Goal: Information Seeking & Learning: Learn about a topic

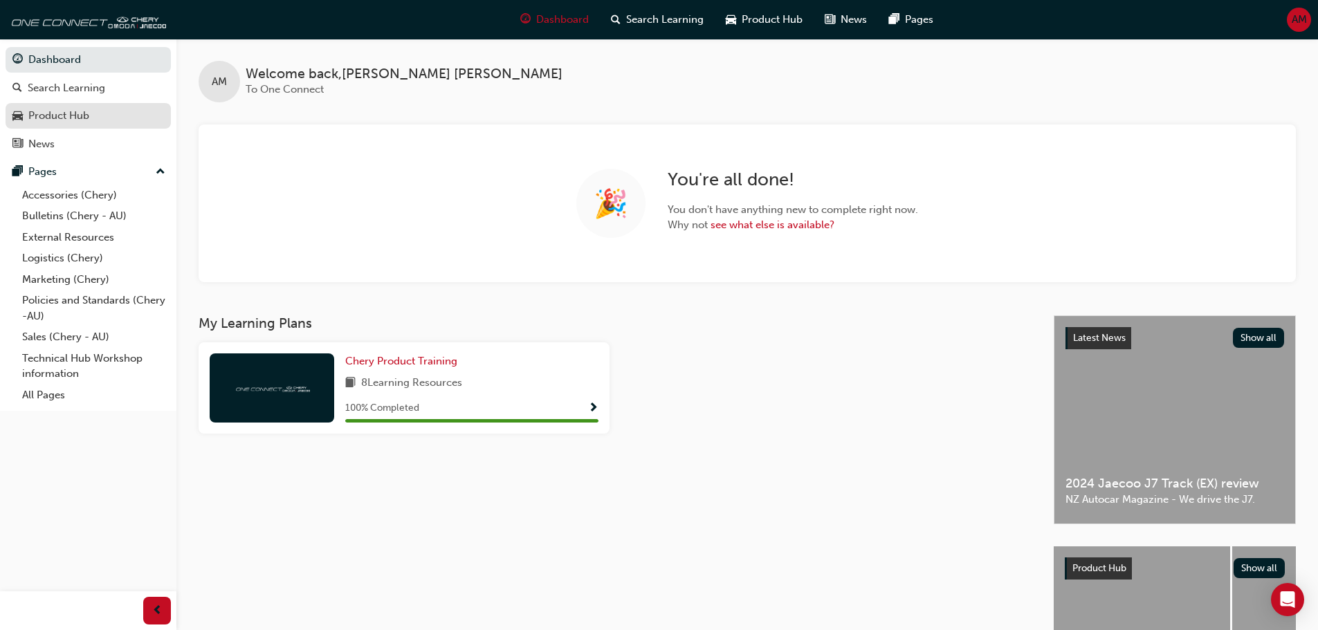
click at [46, 118] on div "Product Hub" at bounding box center [58, 116] width 61 height 16
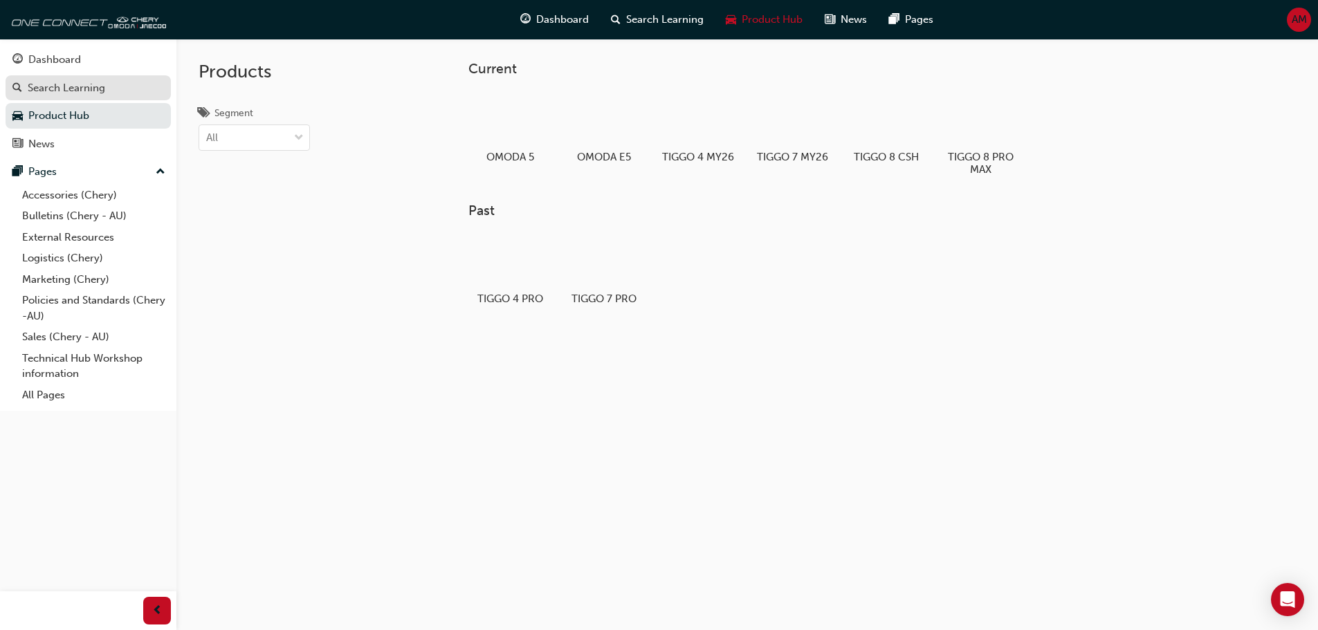
click at [71, 94] on div "Search Learning" at bounding box center [66, 88] width 77 height 16
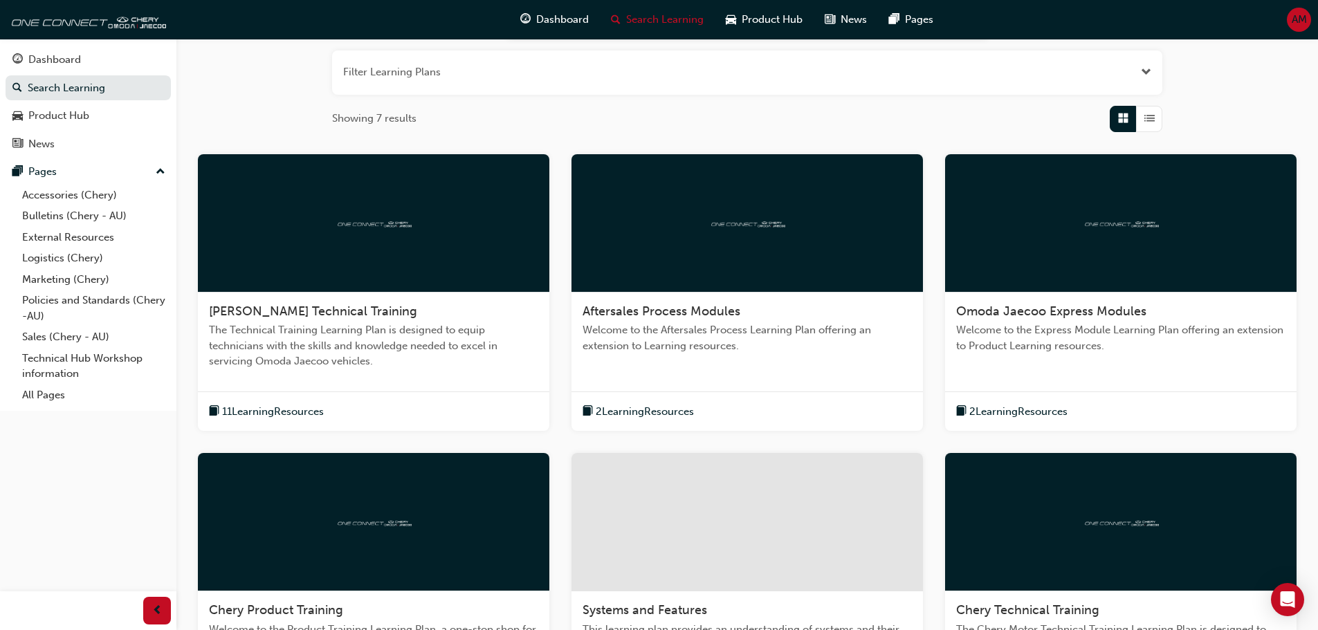
scroll to position [436, 0]
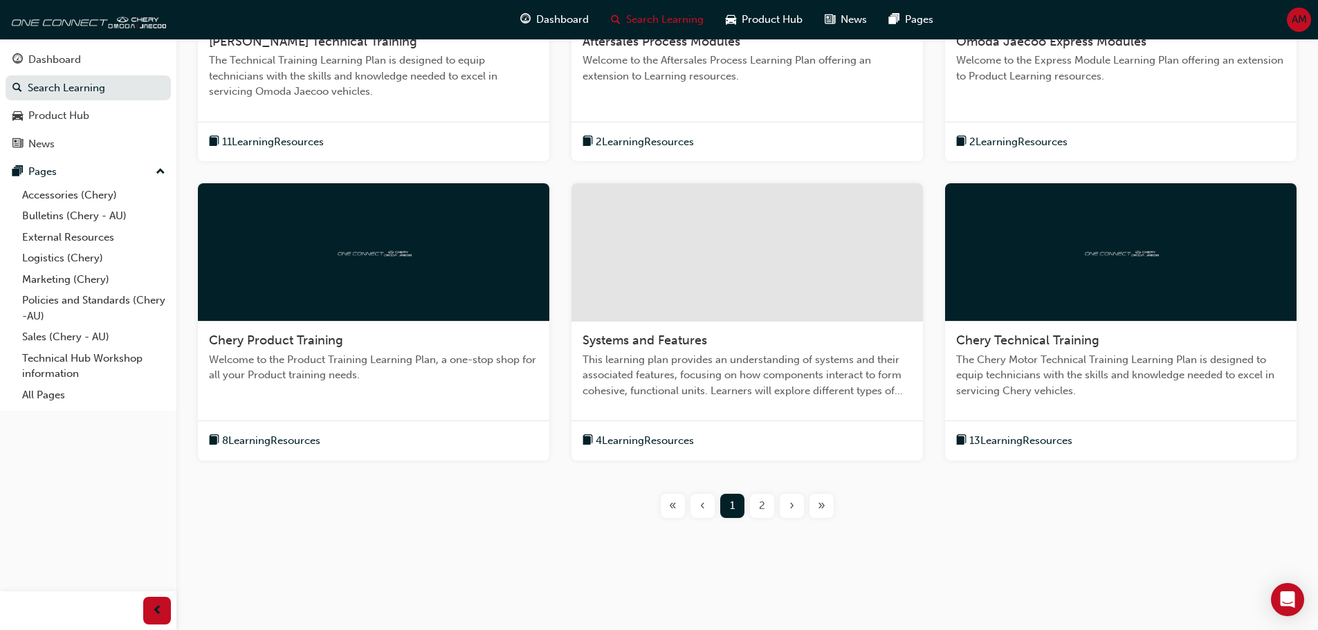
click at [669, 372] on span "This learning plan provides an understanding of systems and their associated fe…" at bounding box center [746, 375] width 329 height 47
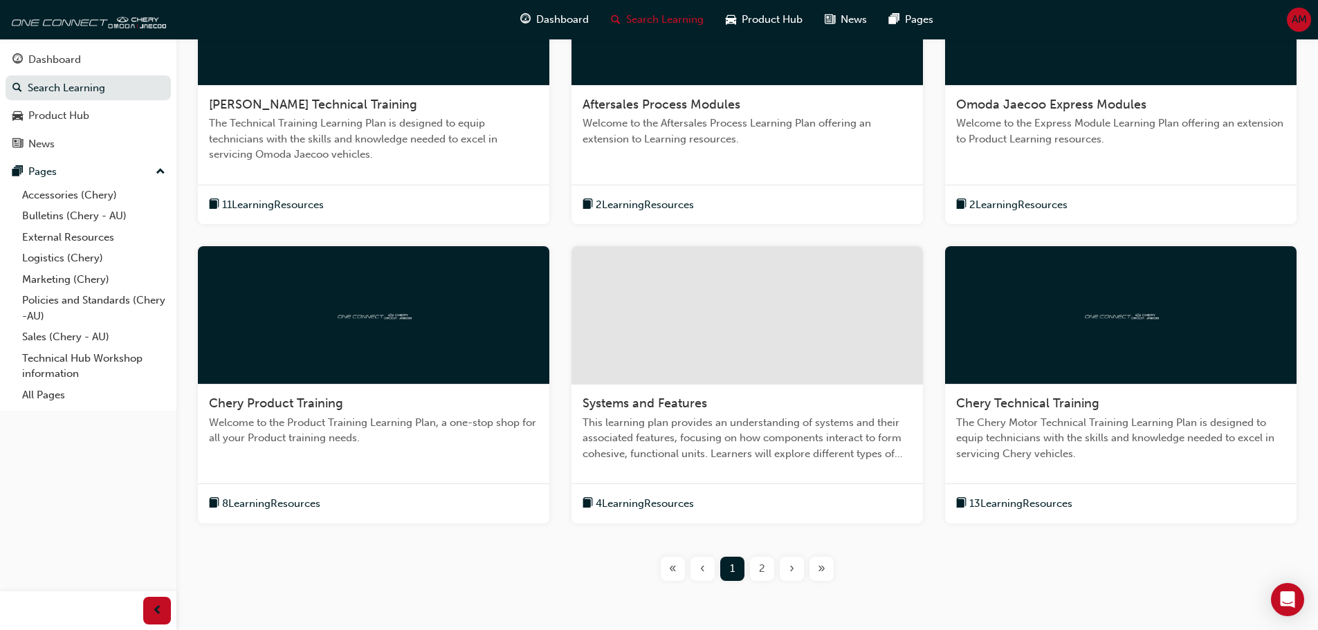
scroll to position [415, 0]
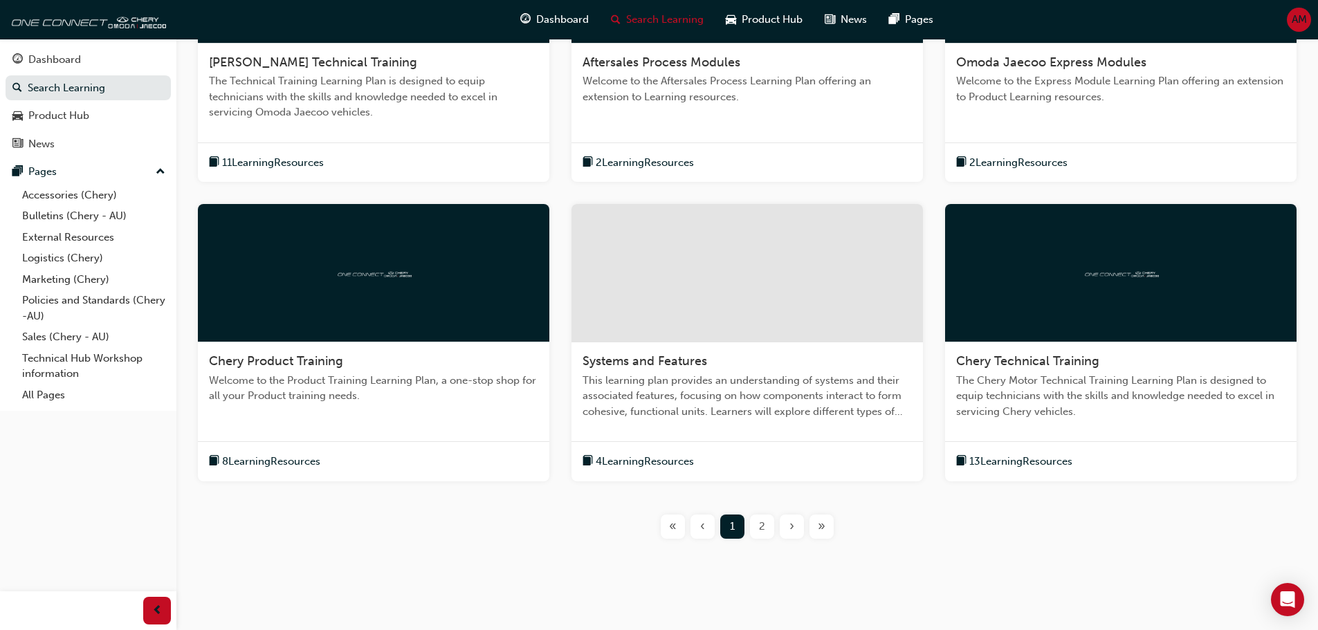
click at [764, 525] on span "2" at bounding box center [762, 527] width 6 height 16
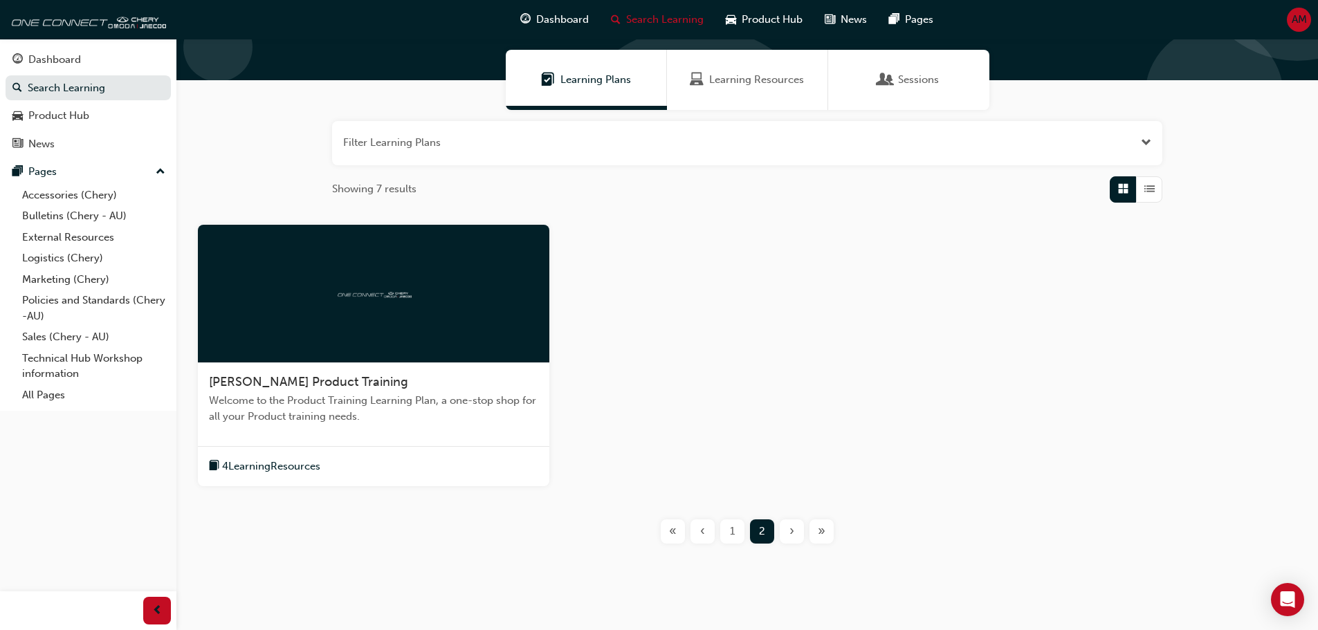
scroll to position [121, 0]
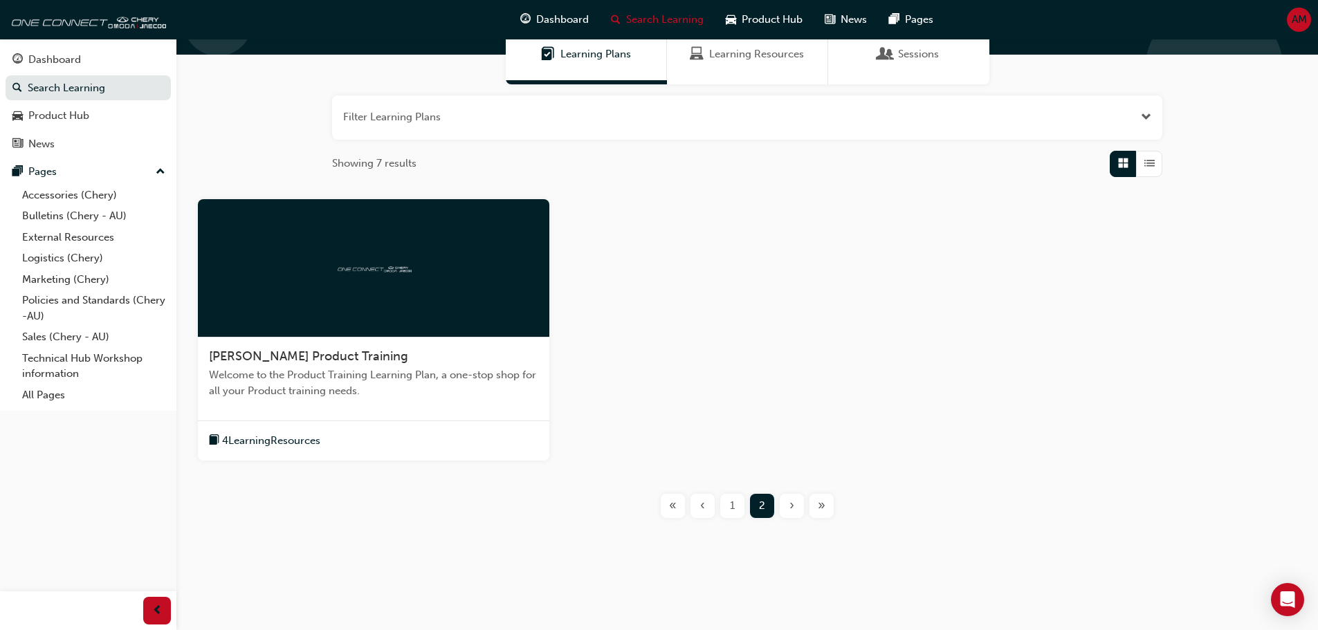
click at [724, 512] on div "1" at bounding box center [732, 506] width 24 height 24
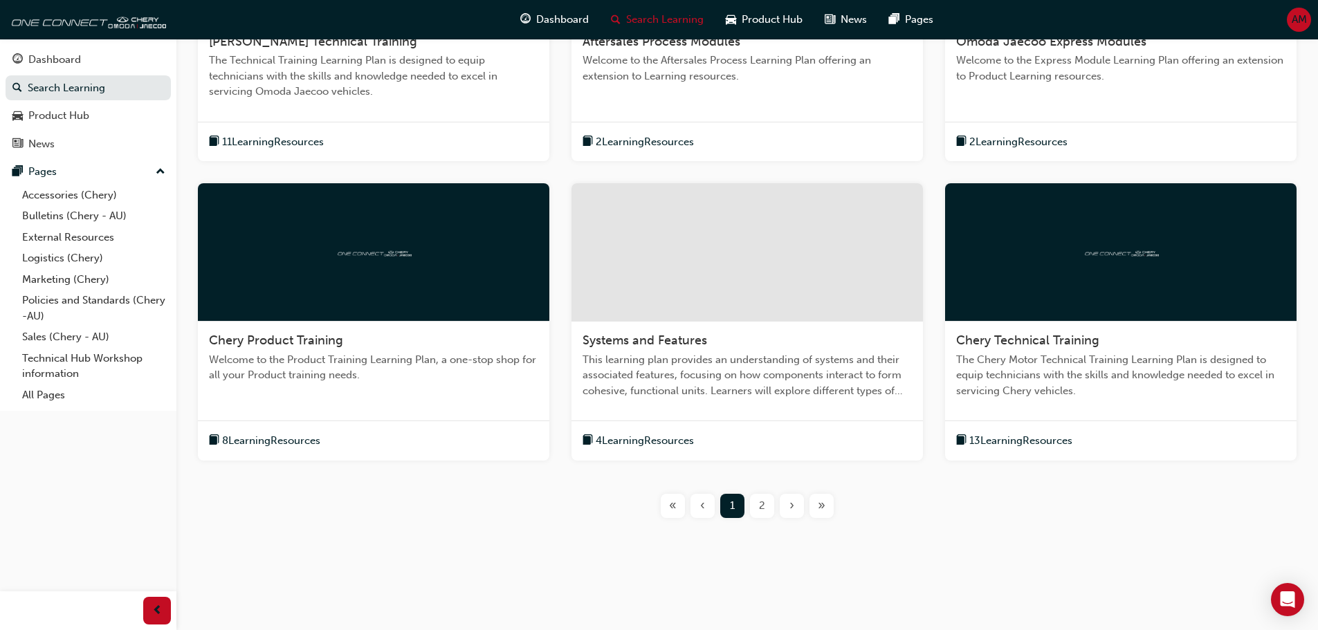
scroll to position [21, 0]
